Goal: Communication & Community: Participate in discussion

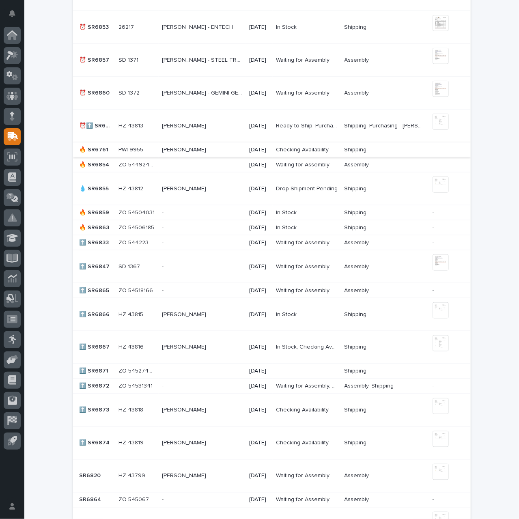
scroll to position [446, 0]
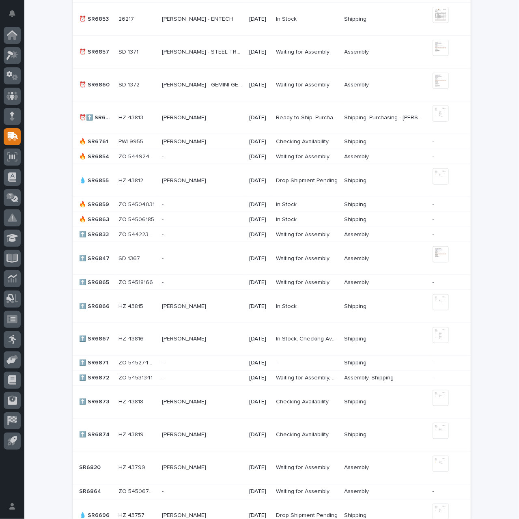
click at [217, 432] on p at bounding box center [202, 435] width 81 height 7
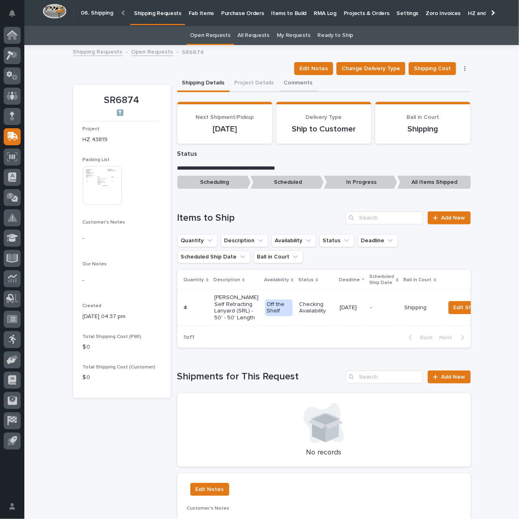
click at [290, 84] on button "Comments" at bounding box center [298, 83] width 39 height 17
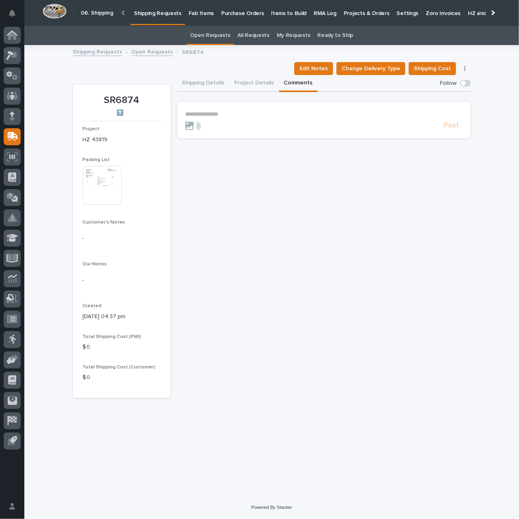
click at [244, 116] on p "**********" at bounding box center [323, 114] width 277 height 7
click at [208, 124] on span "[PERSON_NAME]" at bounding box center [210, 126] width 45 height 6
click at [452, 129] on span "Post" at bounding box center [451, 129] width 15 height 9
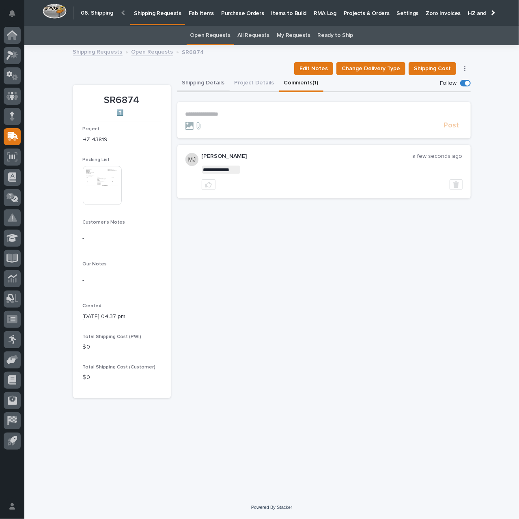
click at [201, 82] on button "Shipping Details" at bounding box center [203, 83] width 52 height 17
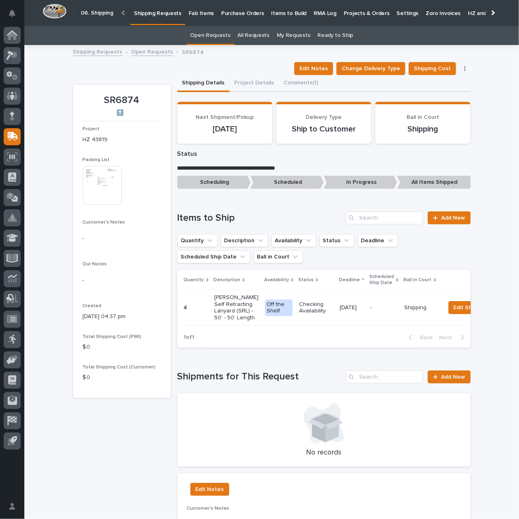
click at [137, 11] on p "Shipping Requests" at bounding box center [157, 8] width 47 height 17
